Goal: Task Accomplishment & Management: Manage account settings

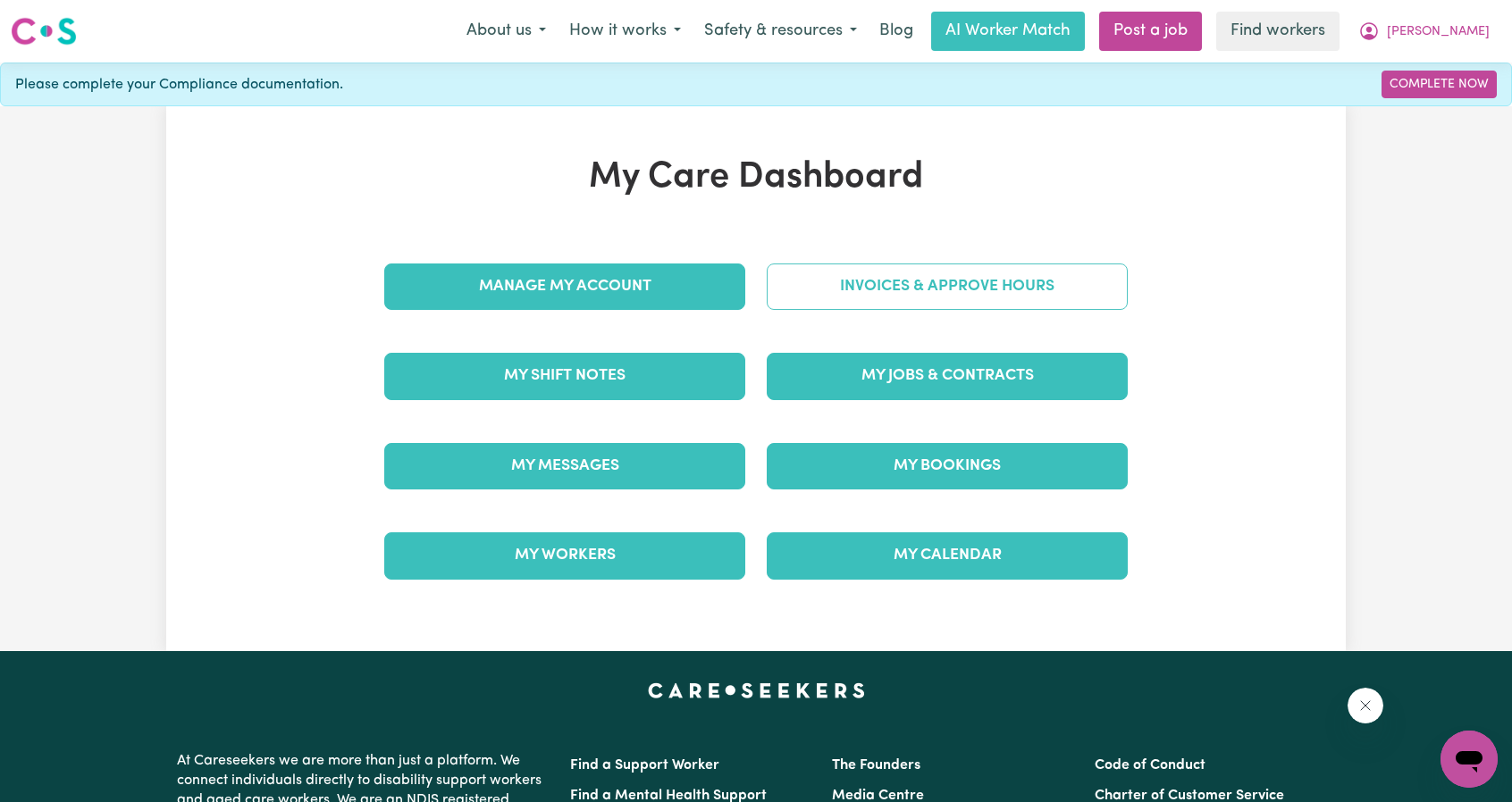
click at [836, 297] on link "Invoices & Approve Hours" at bounding box center [946, 286] width 361 height 46
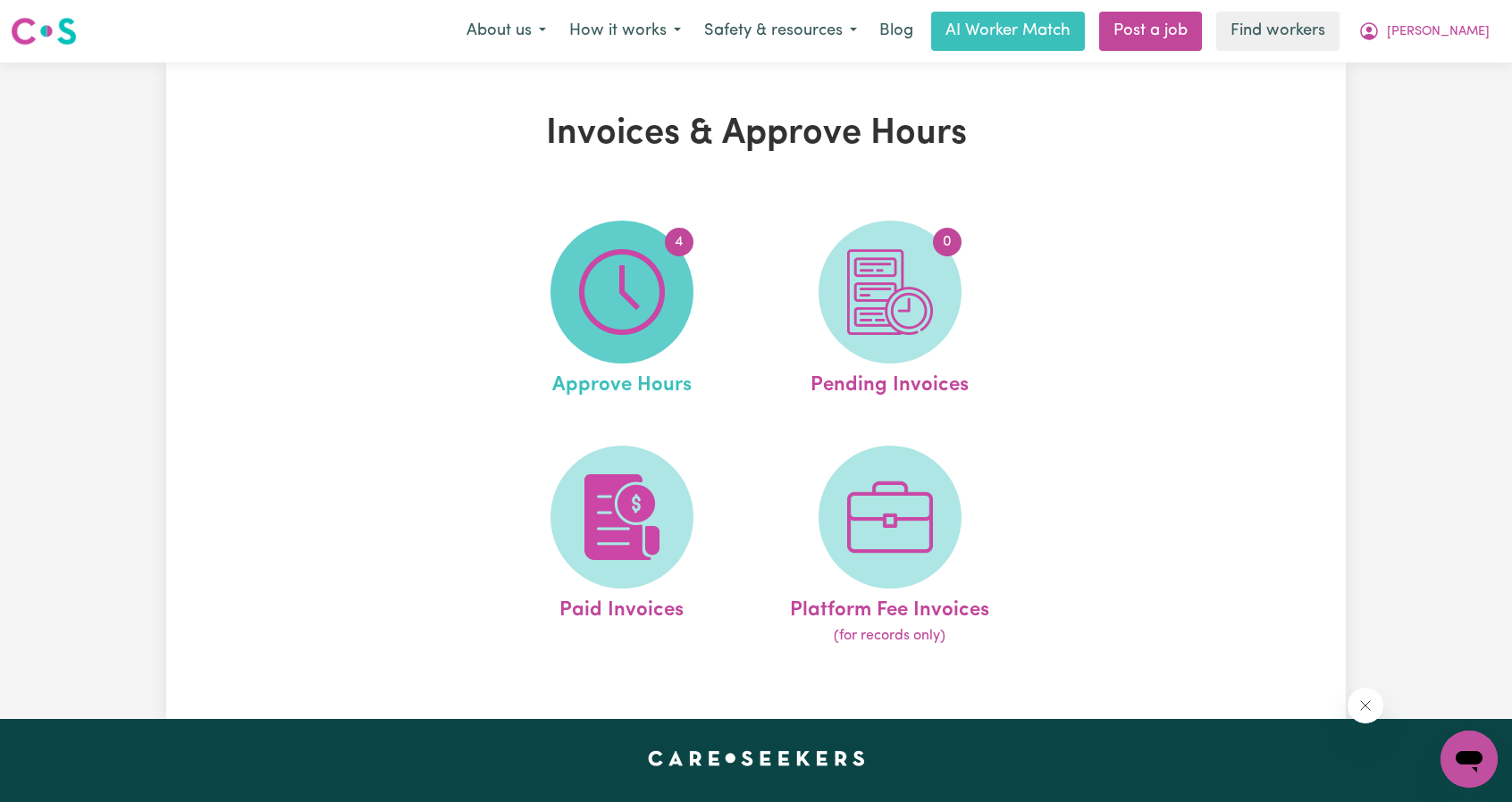
click at [643, 328] on img at bounding box center [621, 292] width 86 height 86
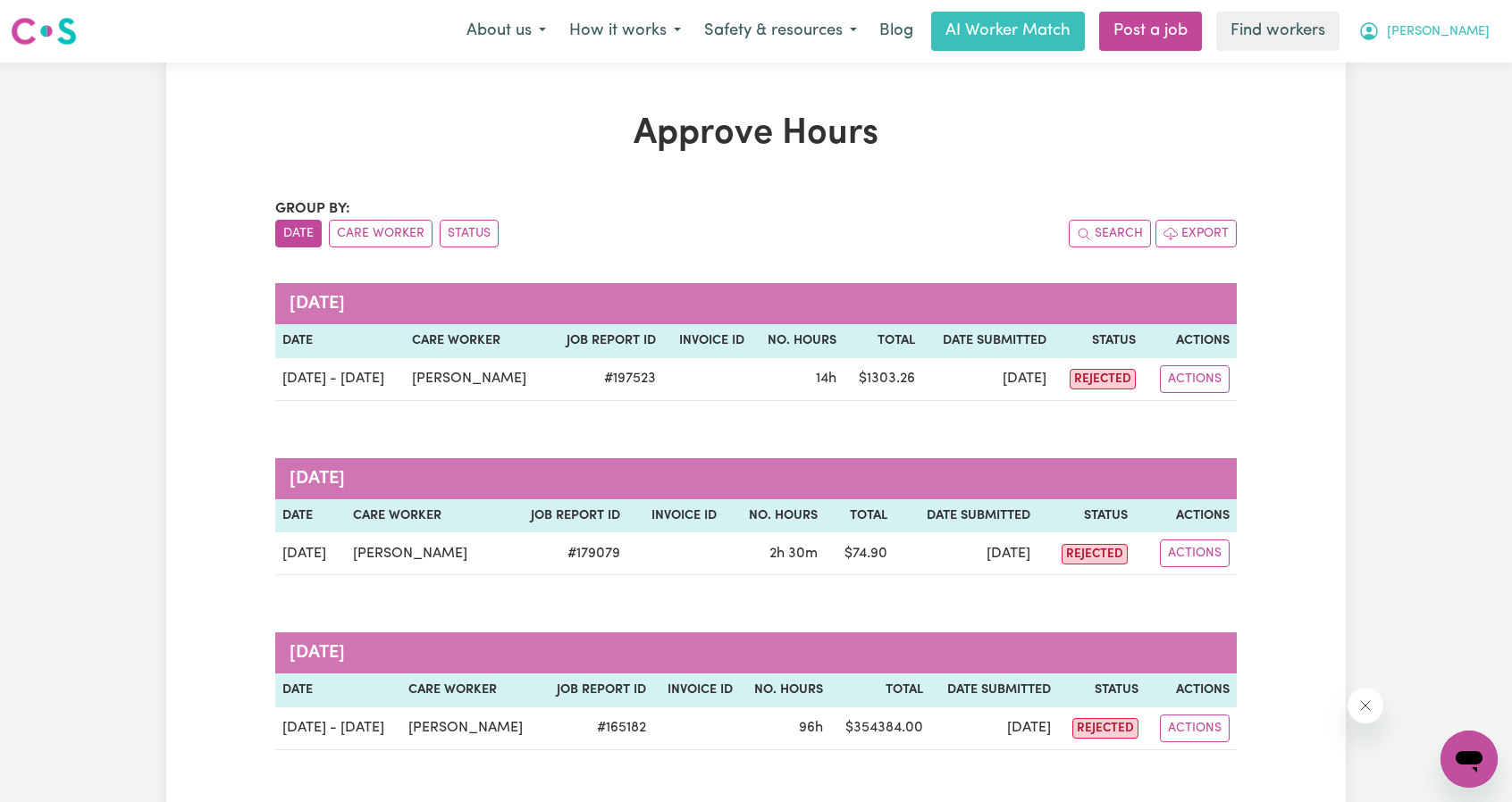
click at [1440, 36] on button "[PERSON_NAME]" at bounding box center [1424, 31] width 154 height 38
click at [1373, 61] on link "My Dashboard" at bounding box center [1430, 70] width 141 height 34
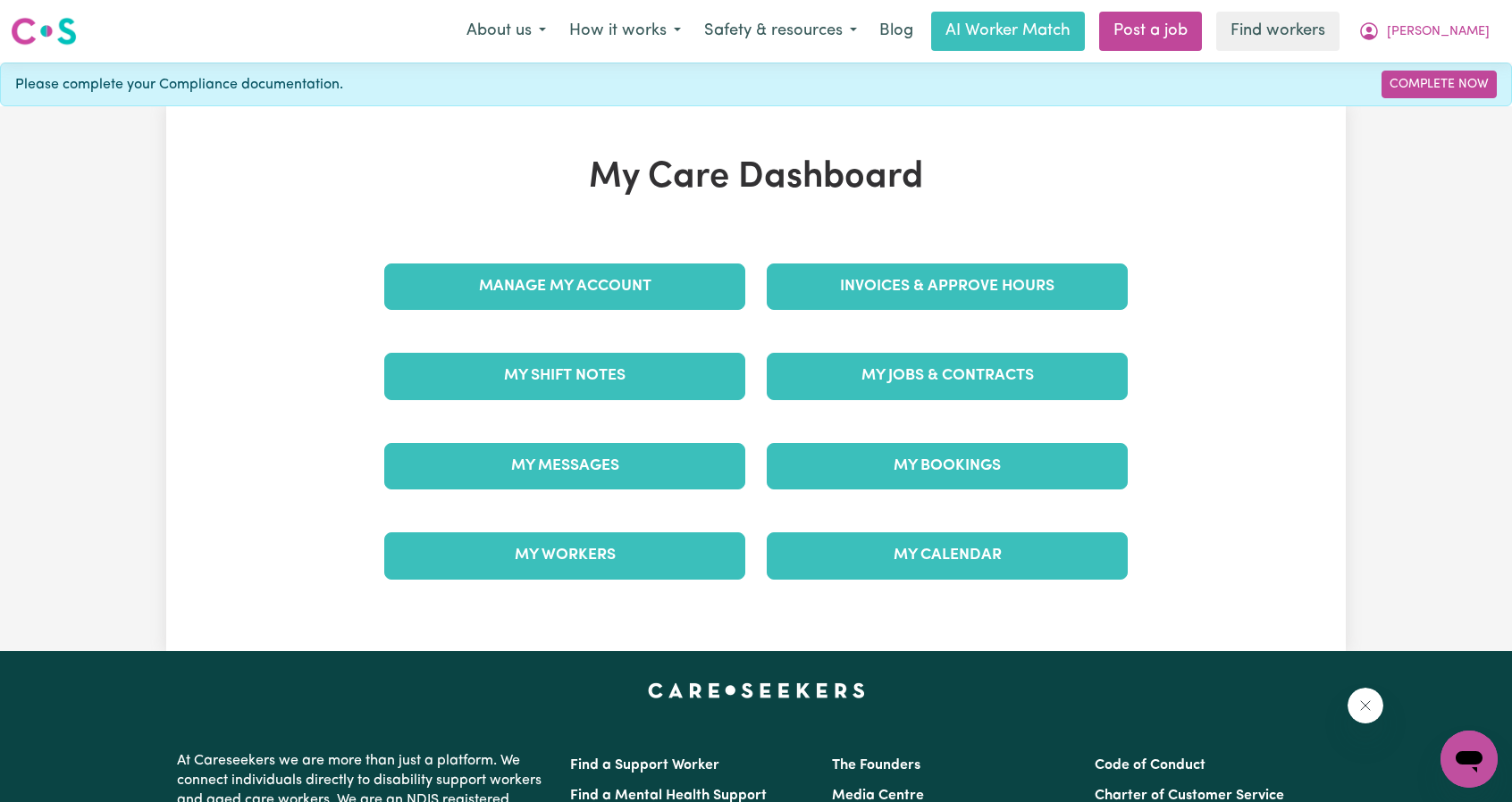
click at [853, 248] on div "Invoices & Approve Hours" at bounding box center [947, 286] width 382 height 89
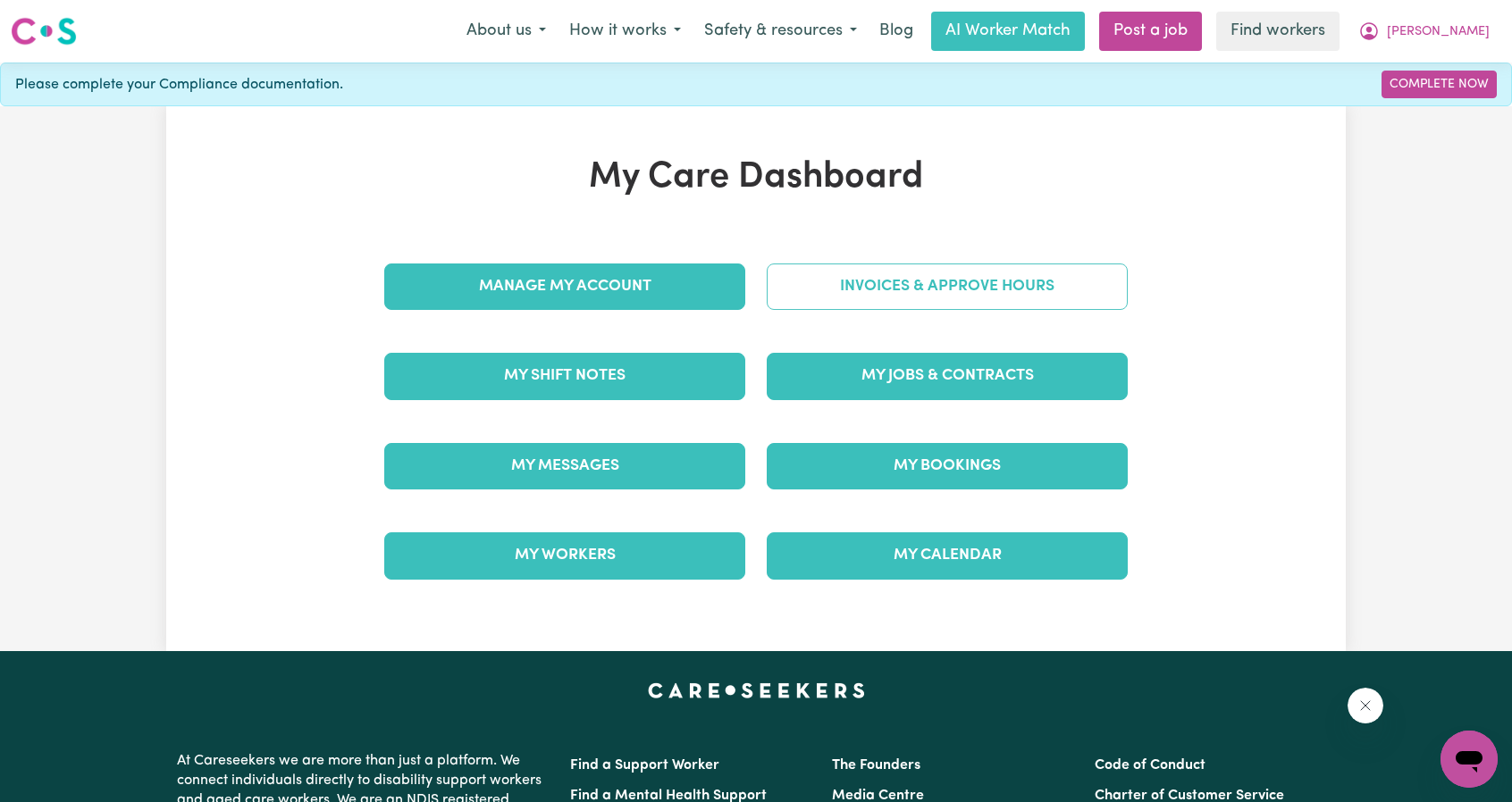
click at [844, 269] on link "Invoices & Approve Hours" at bounding box center [946, 286] width 361 height 46
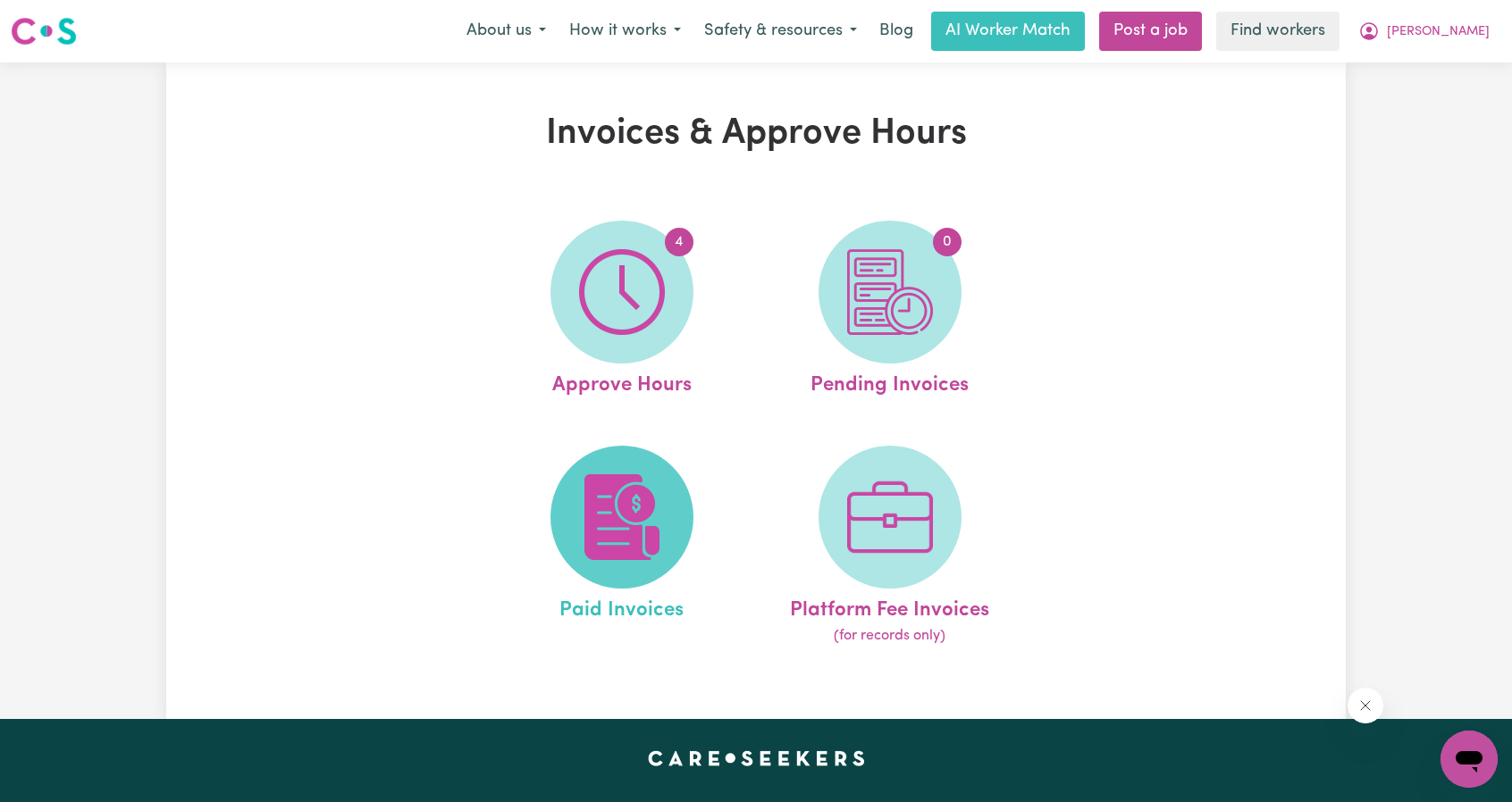
click at [597, 485] on img at bounding box center [621, 517] width 86 height 86
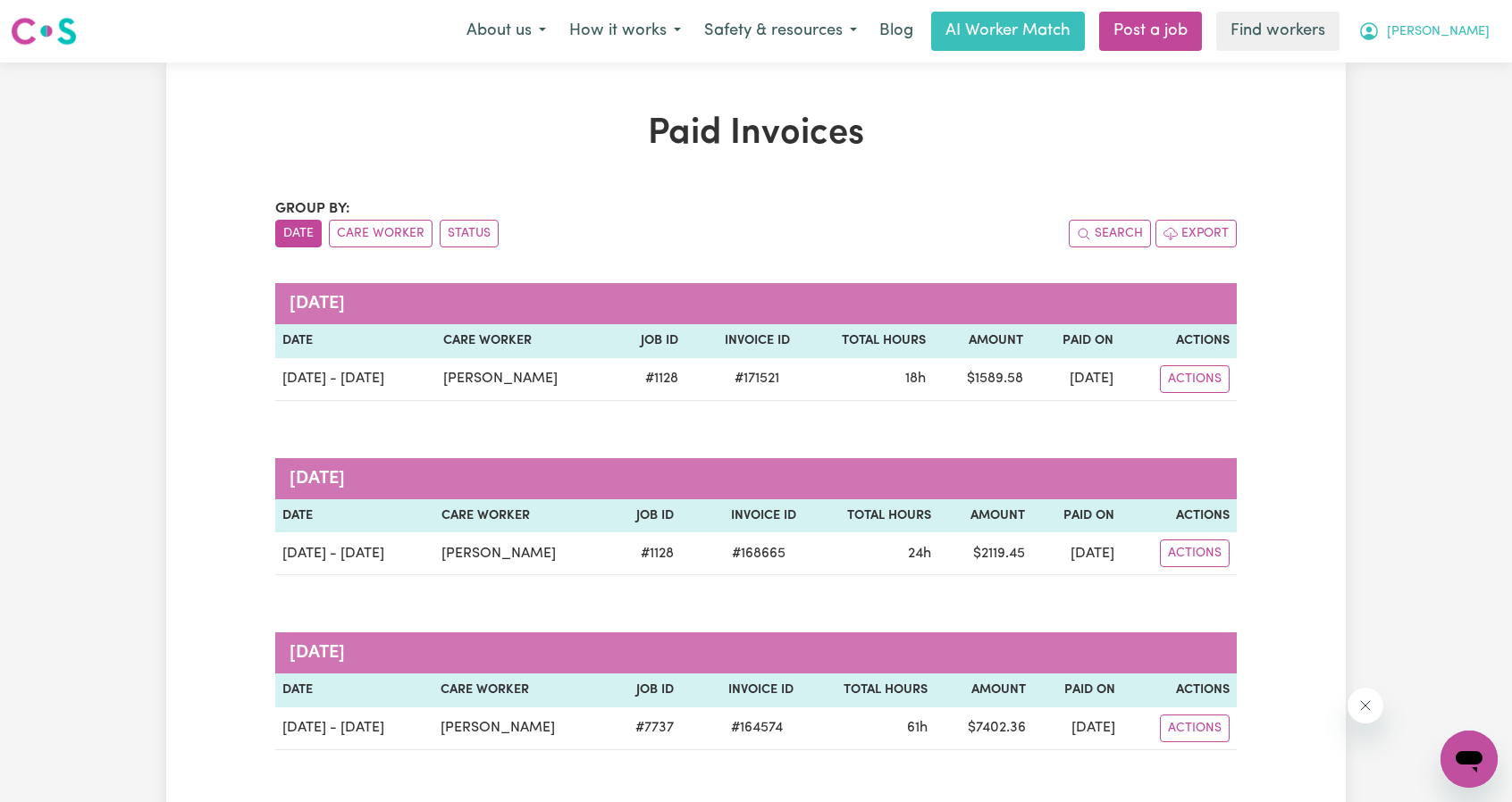
click at [1460, 47] on button "[PERSON_NAME]" at bounding box center [1424, 31] width 154 height 38
click at [1423, 106] on link "Logout" at bounding box center [1430, 103] width 141 height 34
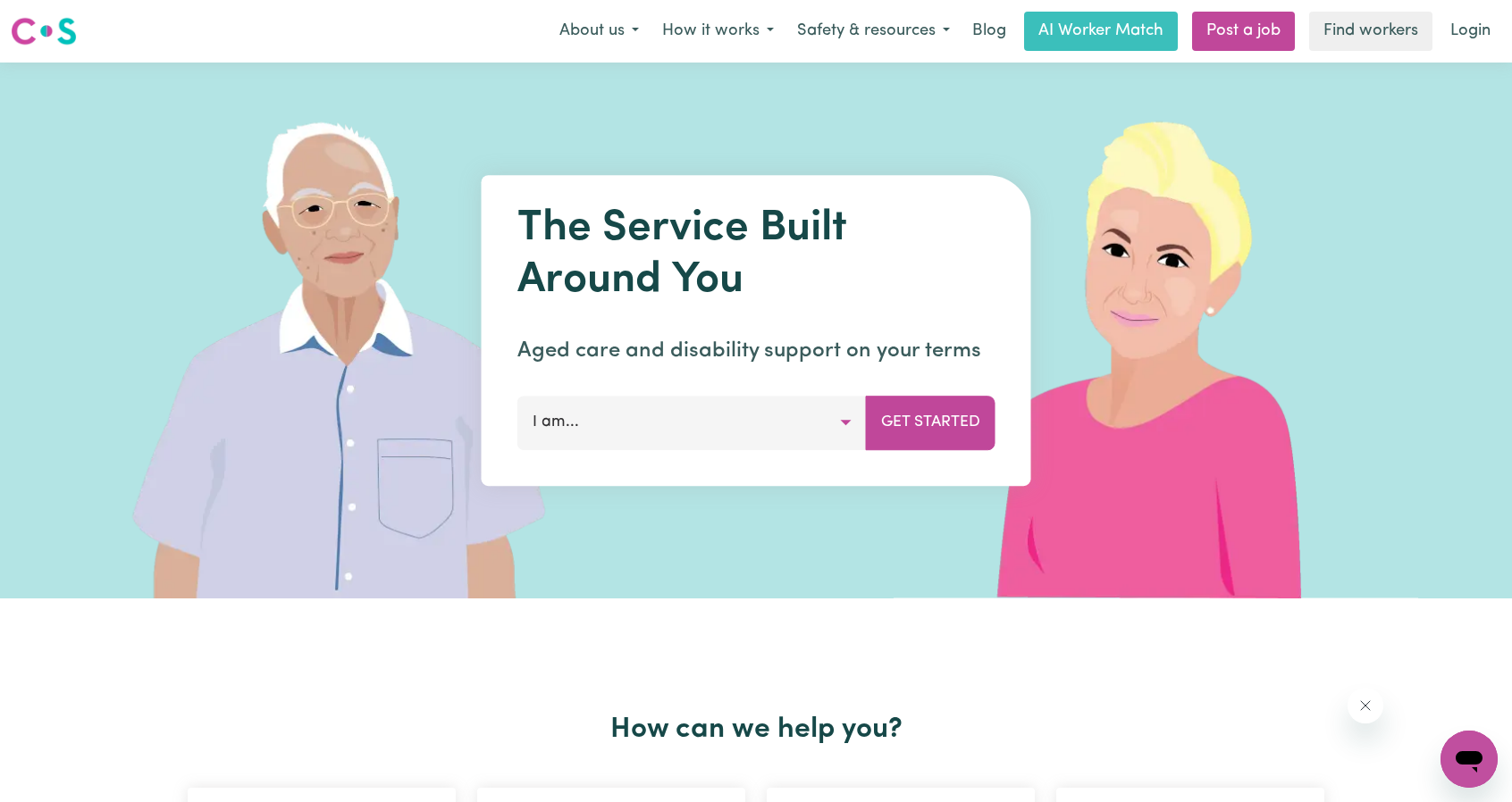
click at [1477, 46] on link "Login" at bounding box center [1470, 31] width 61 height 40
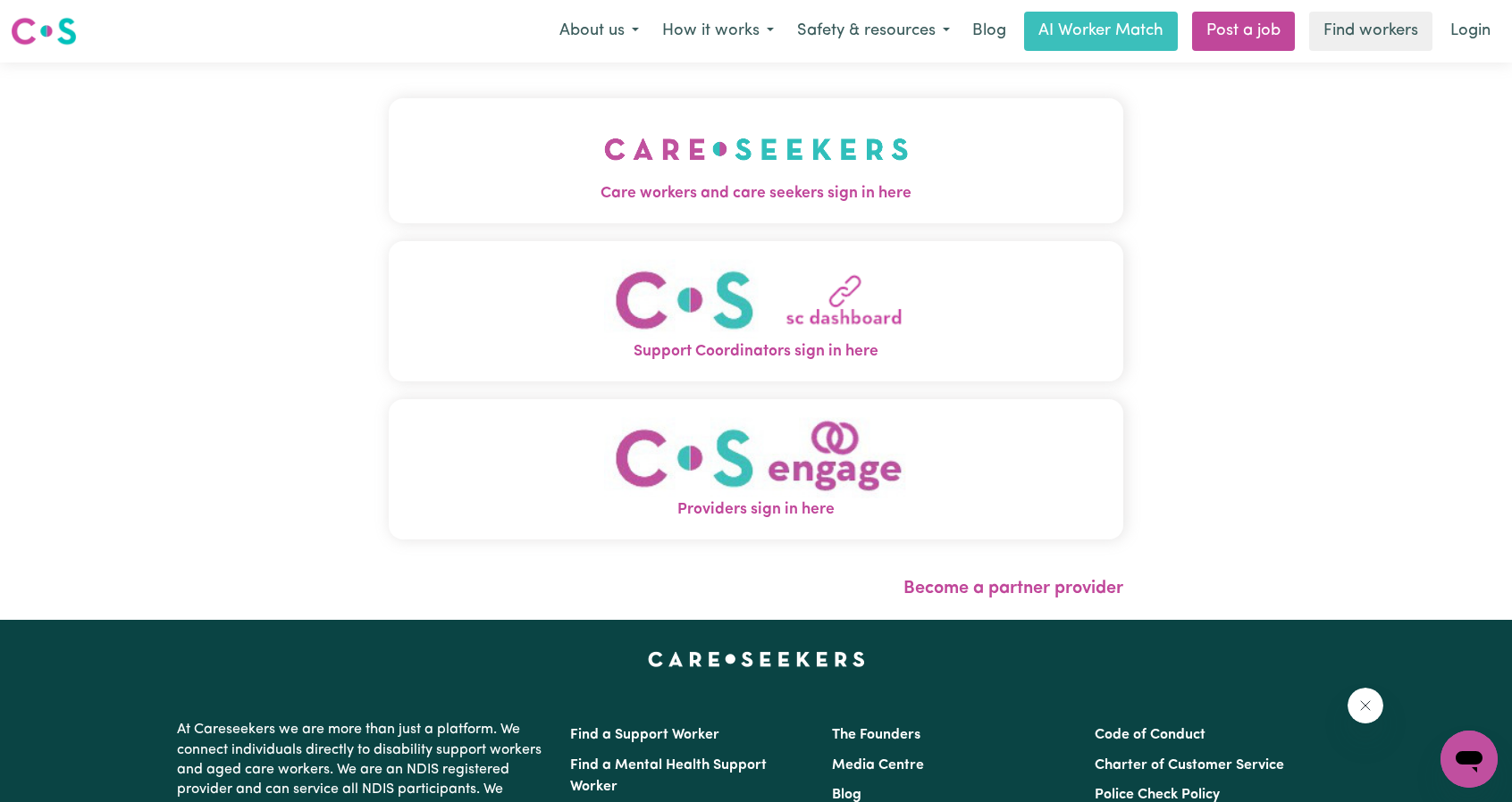
click at [731, 134] on button "Care workers and care seekers sign in here" at bounding box center [756, 160] width 734 height 125
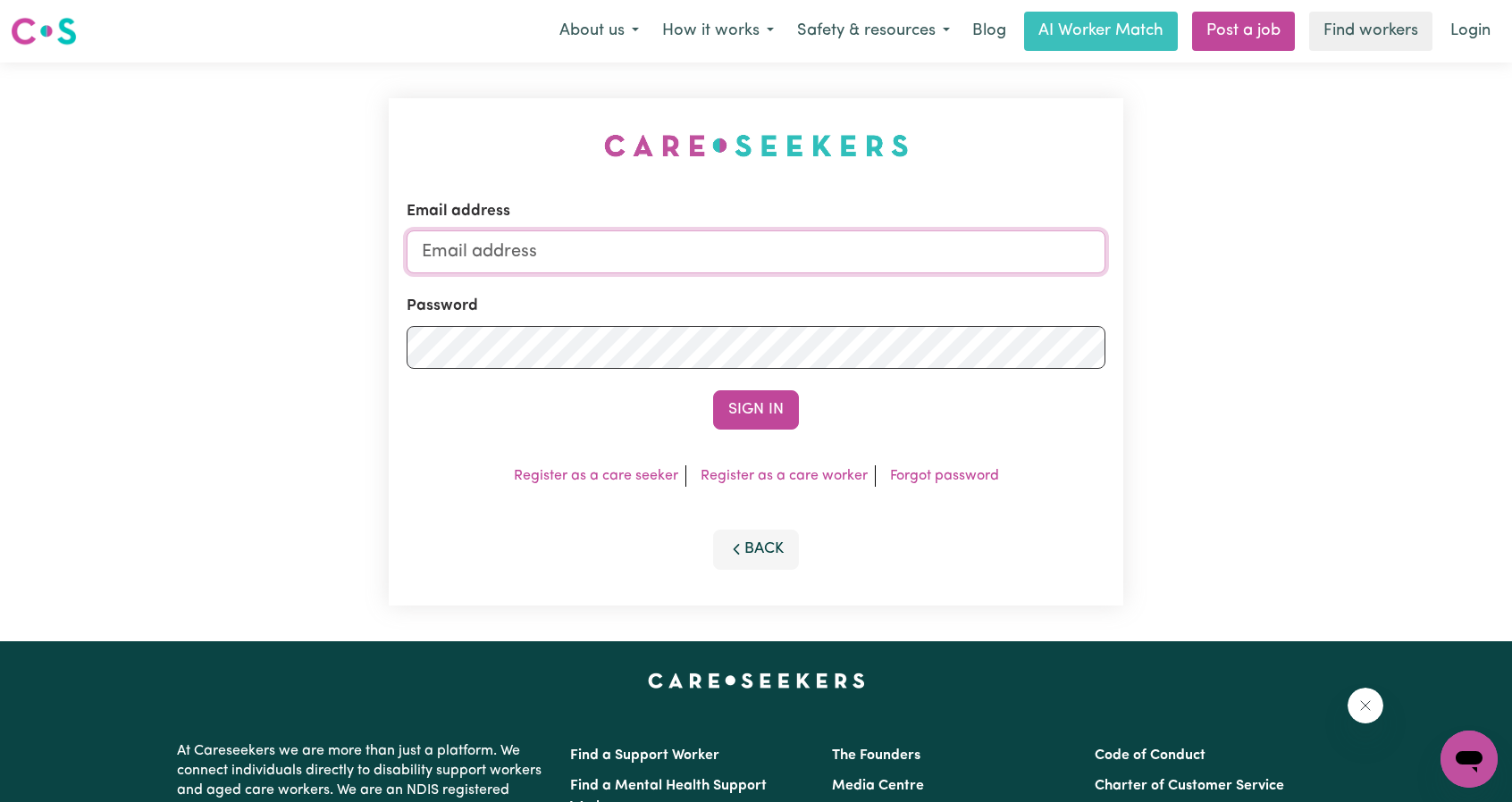
click at [596, 260] on input "Email address" at bounding box center [756, 252] width 699 height 43
drag, startPoint x: 516, startPoint y: 256, endPoint x: 831, endPoint y: 307, distance: 319.1
click at [860, 296] on form "Email address [EMAIL_ADDRESS][PERSON_NAME][DOMAIN_NAME] Password Sign In" at bounding box center [756, 315] width 699 height 230
type input "[EMAIL_ADDRESS][DOMAIN_NAME]"
click at [712, 391] on div "Sign In" at bounding box center [756, 410] width 699 height 40
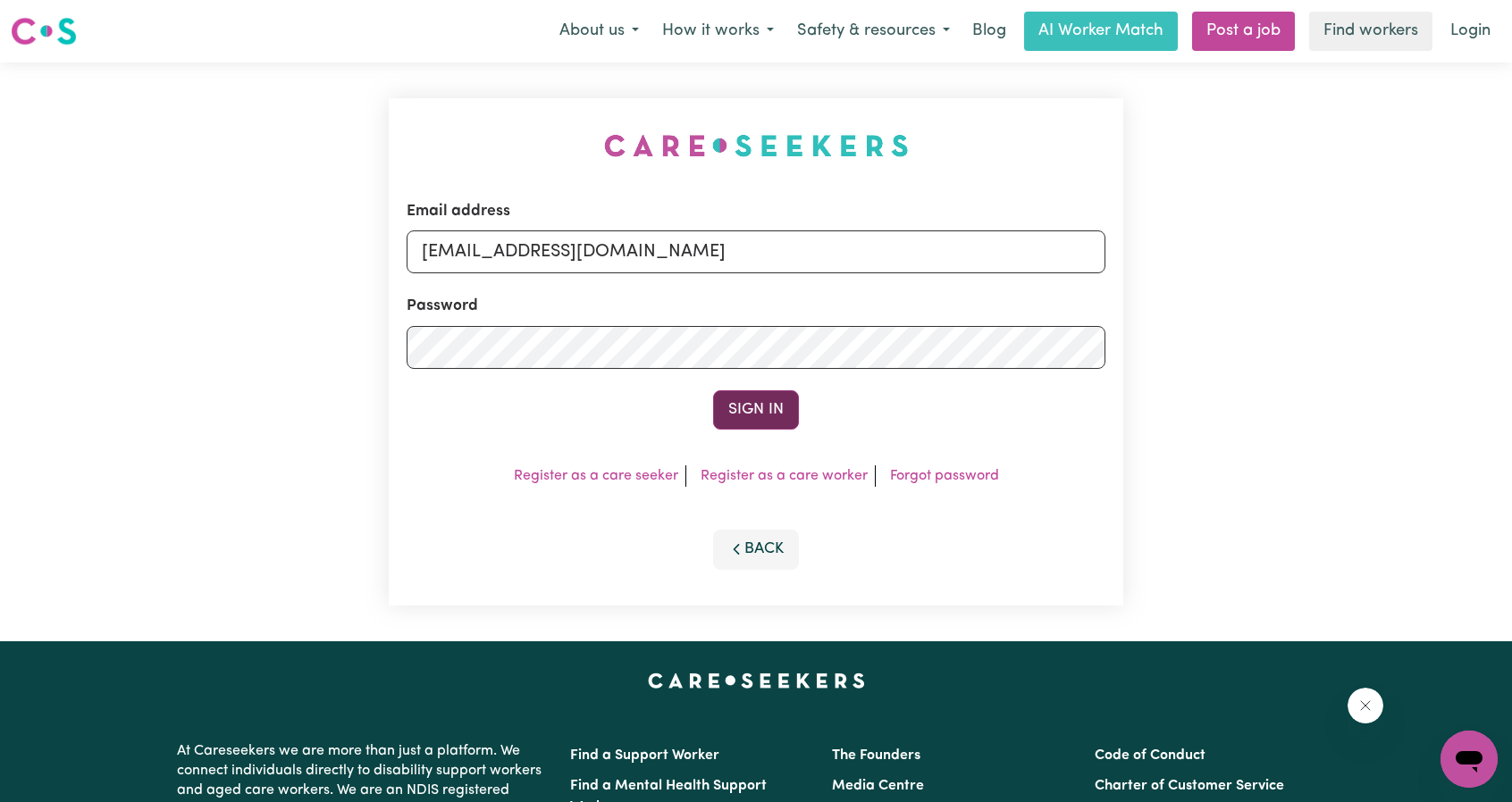
drag, startPoint x: 748, startPoint y: 383, endPoint x: 750, endPoint y: 393, distance: 10.2
click at [748, 383] on form "Email address [EMAIL_ADDRESS][DOMAIN_NAME] Password Sign In" at bounding box center [756, 315] width 699 height 230
click at [750, 412] on button "Sign In" at bounding box center [755, 410] width 86 height 40
